Goal: Task Accomplishment & Management: Use online tool/utility

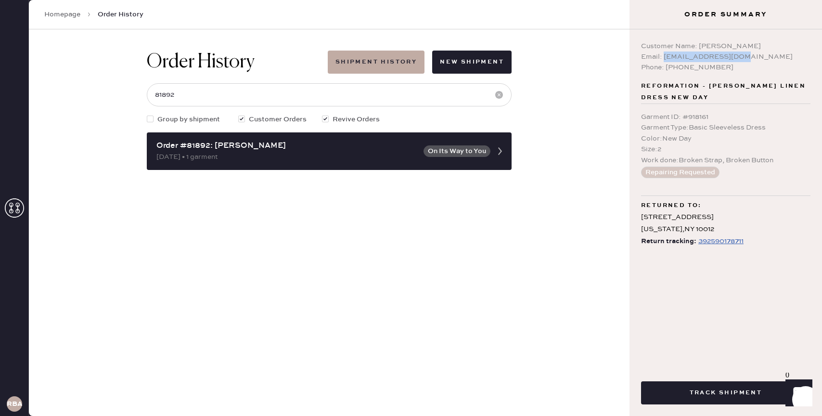
click at [58, 14] on link "Homepage" at bounding box center [62, 15] width 36 height 10
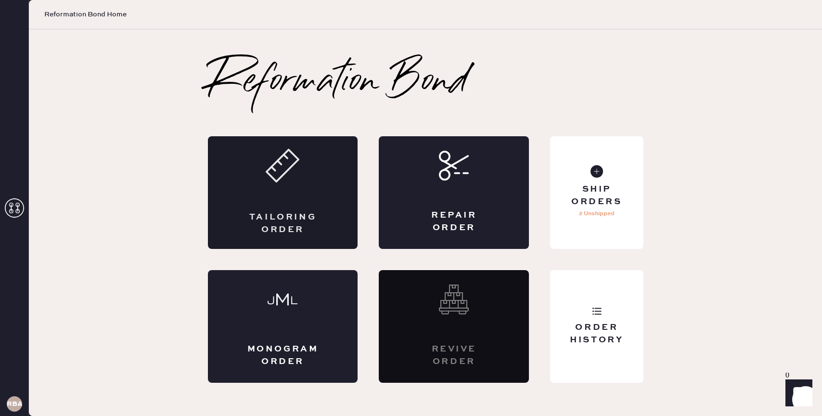
click at [270, 203] on div "Tailoring Order" at bounding box center [283, 192] width 150 height 113
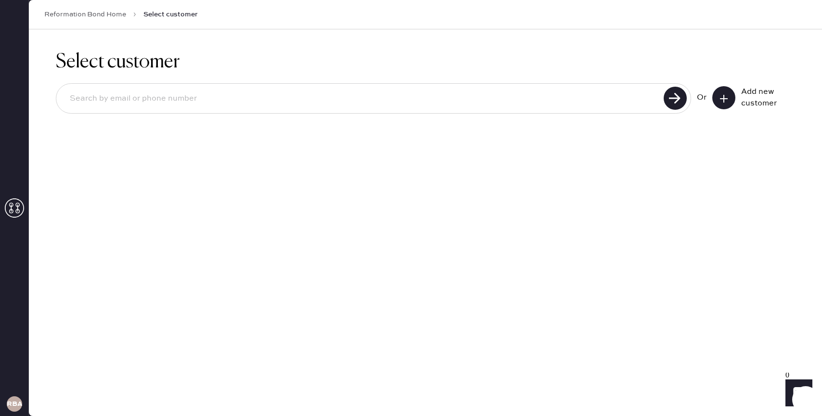
click at [568, 90] on input at bounding box center [361, 99] width 598 height 22
type input "[EMAIL_ADDRESS][DOMAIN_NAME]"
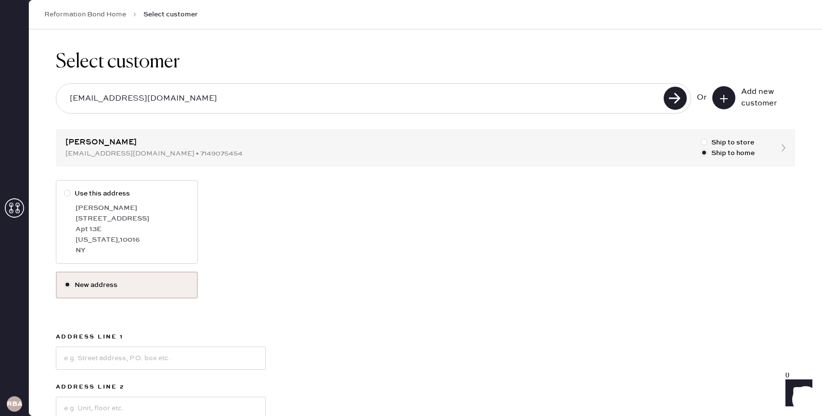
click at [161, 199] on label "Use this address [PERSON_NAME] [STREET_ADDRESS][US_STATE]" at bounding box center [127, 222] width 142 height 84
click at [64, 189] on input "Use this address" at bounding box center [64, 188] width 0 height 0
radio input "true"
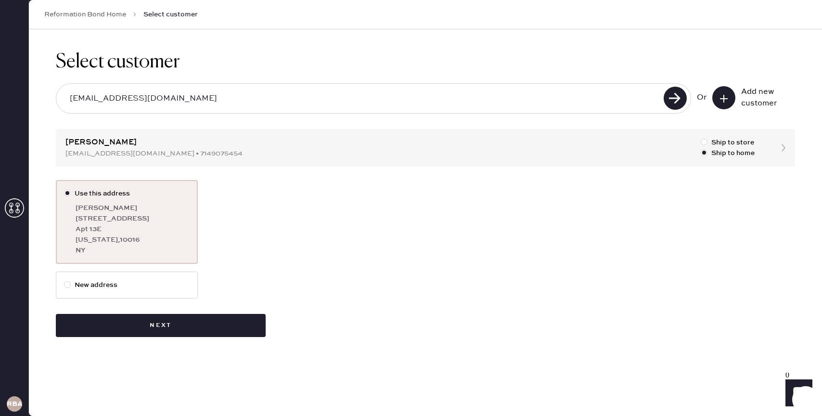
click at [222, 340] on div "Select customer [EMAIL_ADDRESS][DOMAIN_NAME] Or Add new customer [PERSON_NAME] …" at bounding box center [425, 193] width 793 height 329
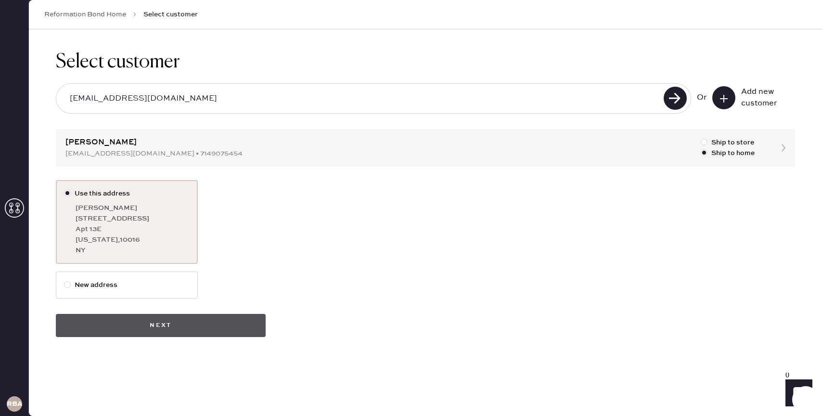
click at [214, 329] on button "Next" at bounding box center [161, 325] width 210 height 23
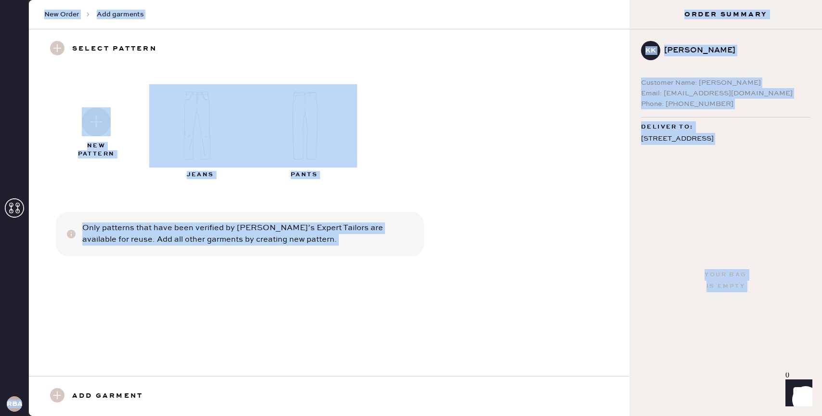
click at [495, 134] on div "New Pattern Jeans Pants" at bounding box center [329, 131] width 570 height 116
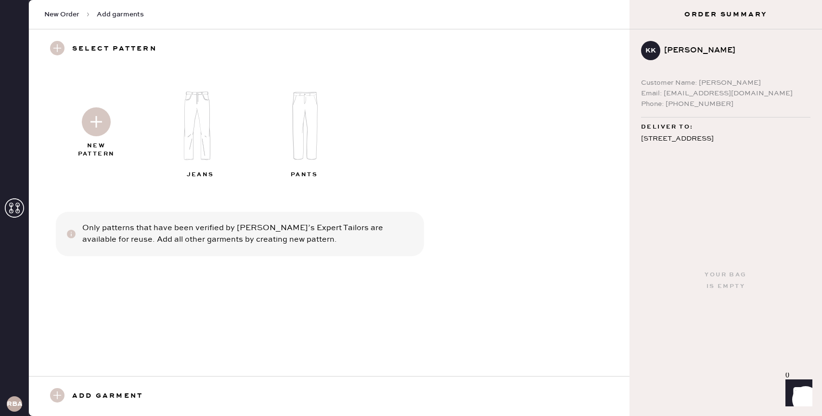
click at [213, 127] on img at bounding box center [201, 125] width 104 height 83
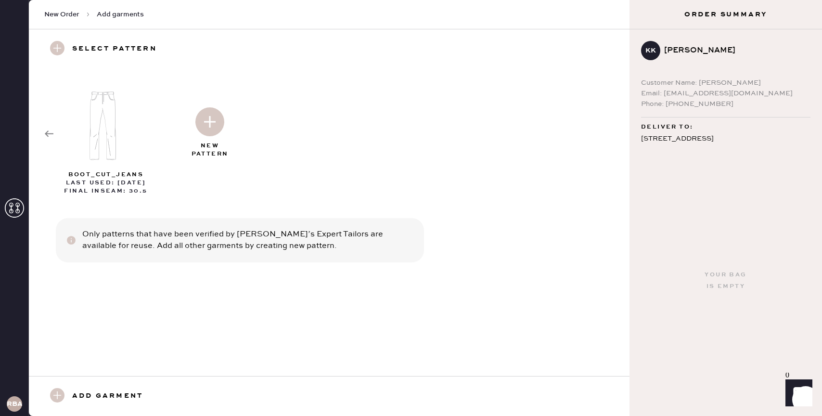
click at [51, 130] on icon at bounding box center [49, 134] width 10 height 10
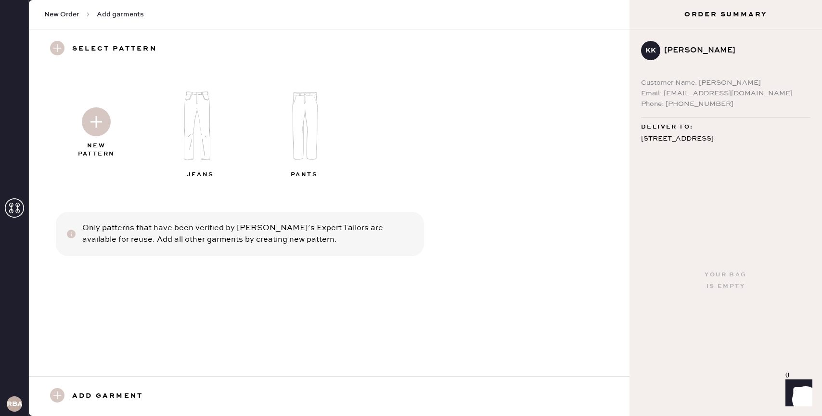
click at [103, 125] on img at bounding box center [96, 121] width 29 height 29
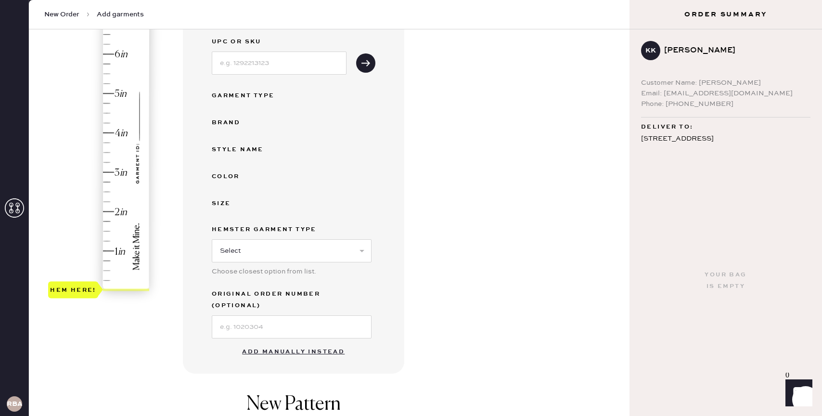
scroll to position [134, 0]
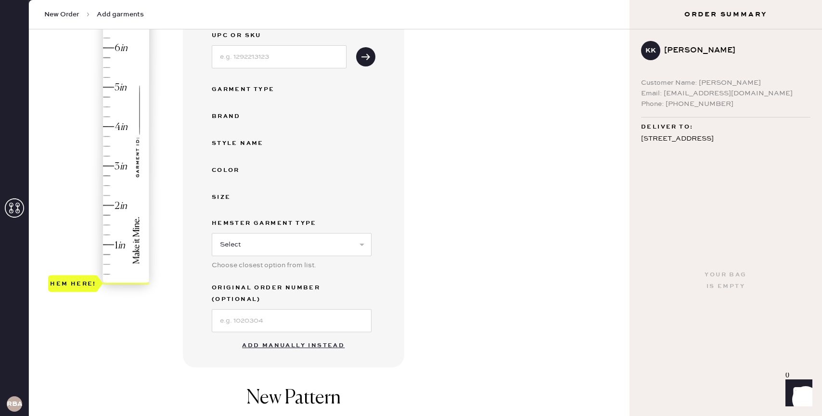
click at [269, 336] on button "Add manually instead" at bounding box center [293, 345] width 114 height 19
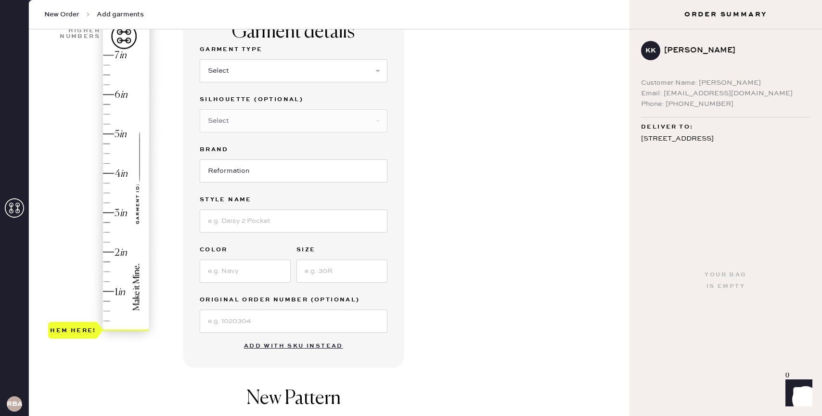
scroll to position [88, 0]
click at [253, 68] on select "Select Basic Skirt Jeans Leggings Pants Shorts Basic Sleeved Dress Basic Sleeve…" at bounding box center [294, 70] width 188 height 23
select select "2"
click at [200, 59] on select "Select Basic Skirt Jeans Leggings Pants Shorts Basic Sleeved Dress Basic Sleeve…" at bounding box center [294, 70] width 188 height 23
click at [259, 225] on input at bounding box center [294, 220] width 188 height 23
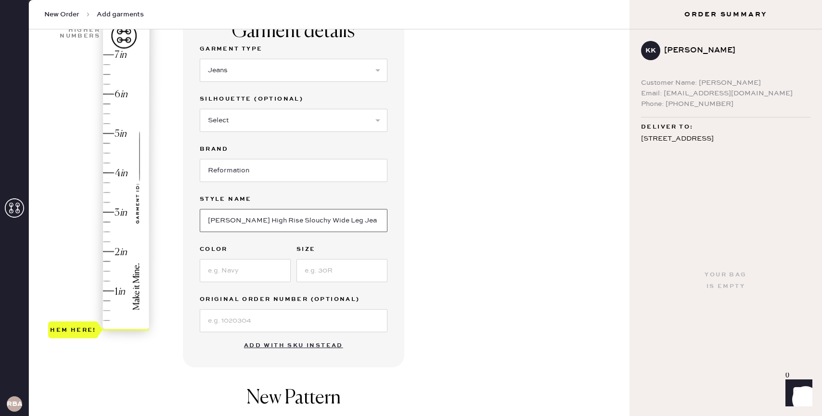
type input "[PERSON_NAME] High Rise Slouchy Wide Leg Jeans"
click at [224, 269] on input at bounding box center [245, 270] width 91 height 23
type input "Navy"
click at [312, 273] on input at bounding box center [341, 270] width 91 height 23
type input "29"
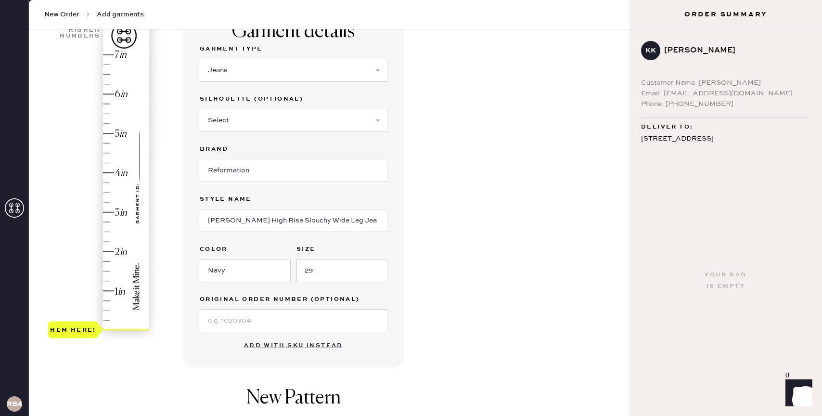
type input "2"
click at [113, 251] on div "Hem here!" at bounding box center [99, 193] width 102 height 284
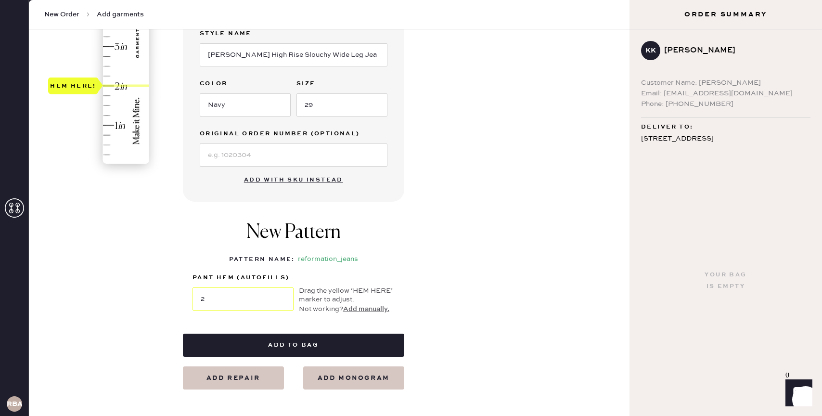
scroll to position [265, 0]
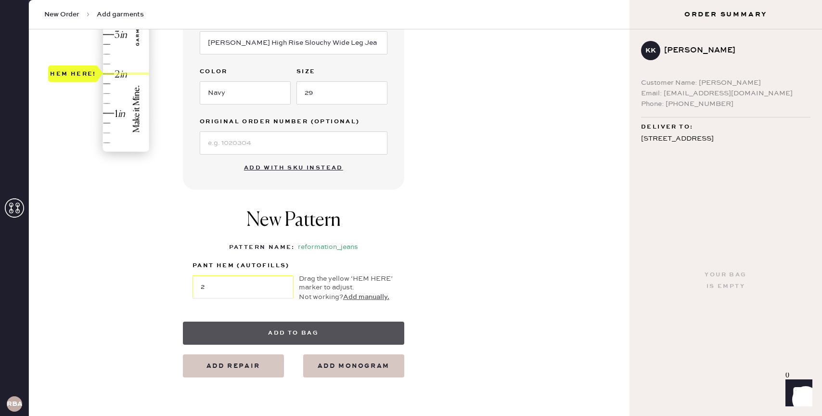
click at [317, 332] on button "Add to bag" at bounding box center [293, 332] width 221 height 23
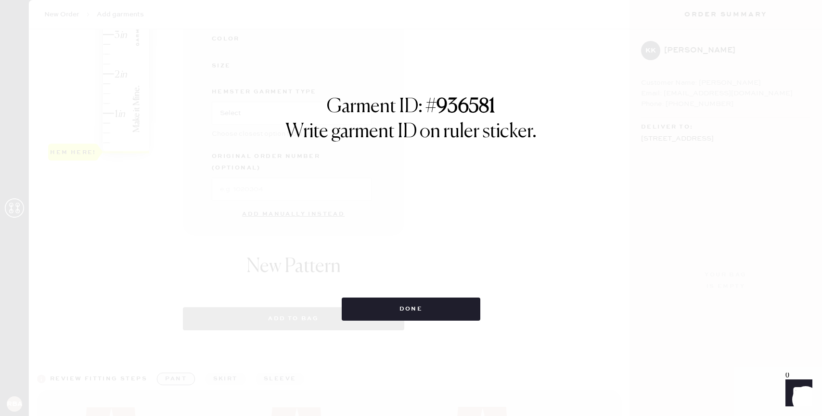
select select "2"
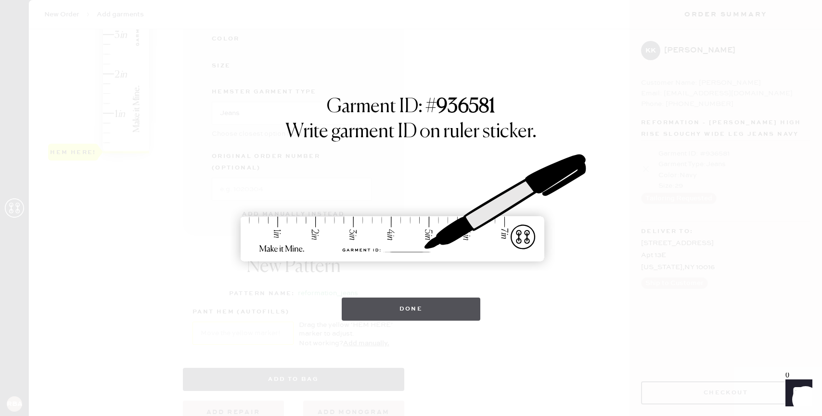
click at [396, 317] on button "Done" at bounding box center [411, 308] width 139 height 23
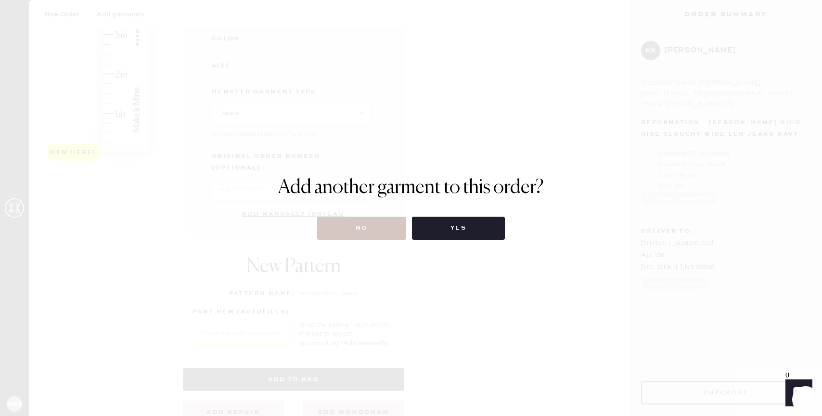
click at [359, 214] on div "Add another garment to this order? No Yes" at bounding box center [411, 207] width 266 height 63
click at [358, 224] on button "No" at bounding box center [361, 227] width 89 height 23
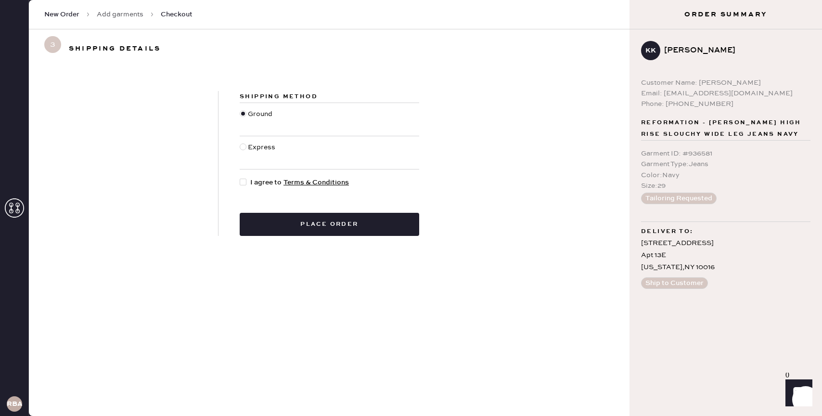
click at [254, 147] on div "Express" at bounding box center [263, 152] width 30 height 21
click at [240, 142] on input "Express" at bounding box center [240, 142] width 0 height 0
radio input "true"
click at [250, 178] on div at bounding box center [245, 182] width 11 height 11
click at [240, 177] on input "I agree to Terms & Conditions" at bounding box center [240, 177] width 0 height 0
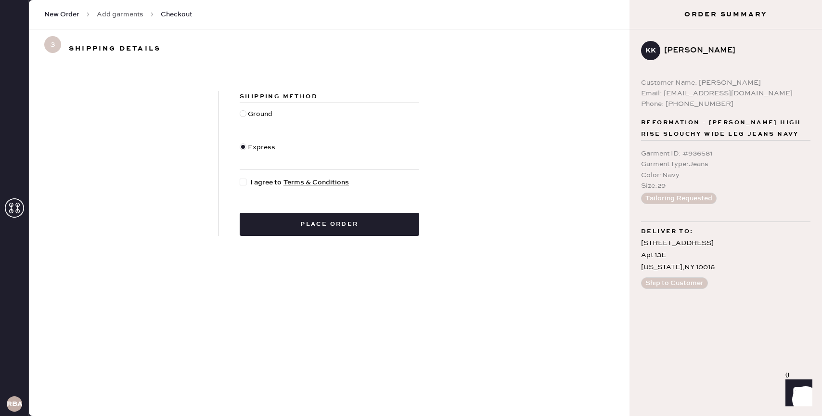
checkbox input "true"
click at [389, 212] on div "Shipping Method Ground Express I agree to Terms & Conditions Place order" at bounding box center [329, 163] width 222 height 145
click at [390, 218] on button "Place order" at bounding box center [329, 224] width 179 height 23
